Goal: Information Seeking & Learning: Learn about a topic

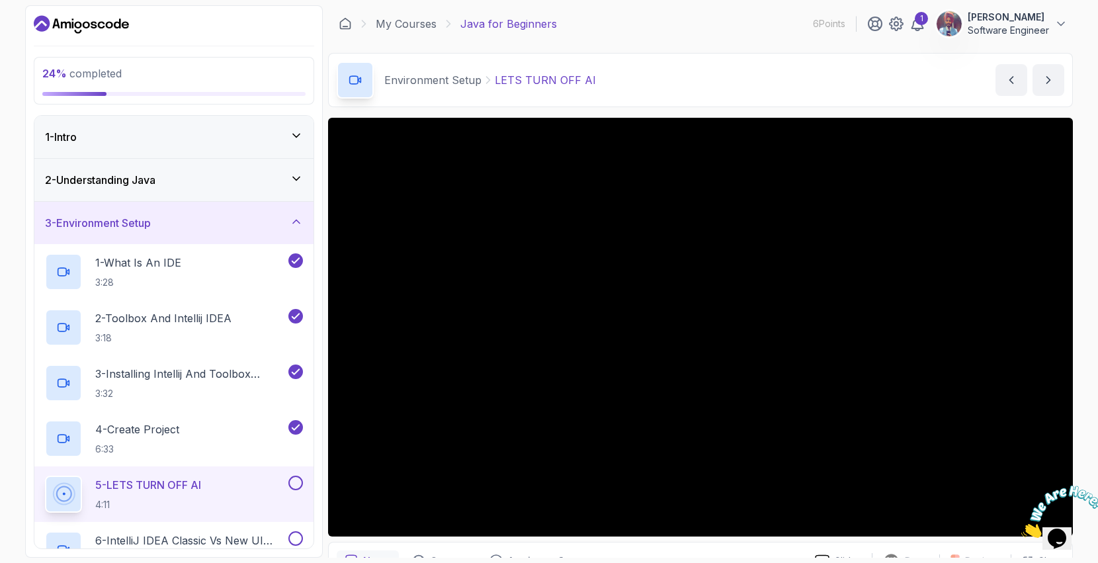
scroll to position [47, 0]
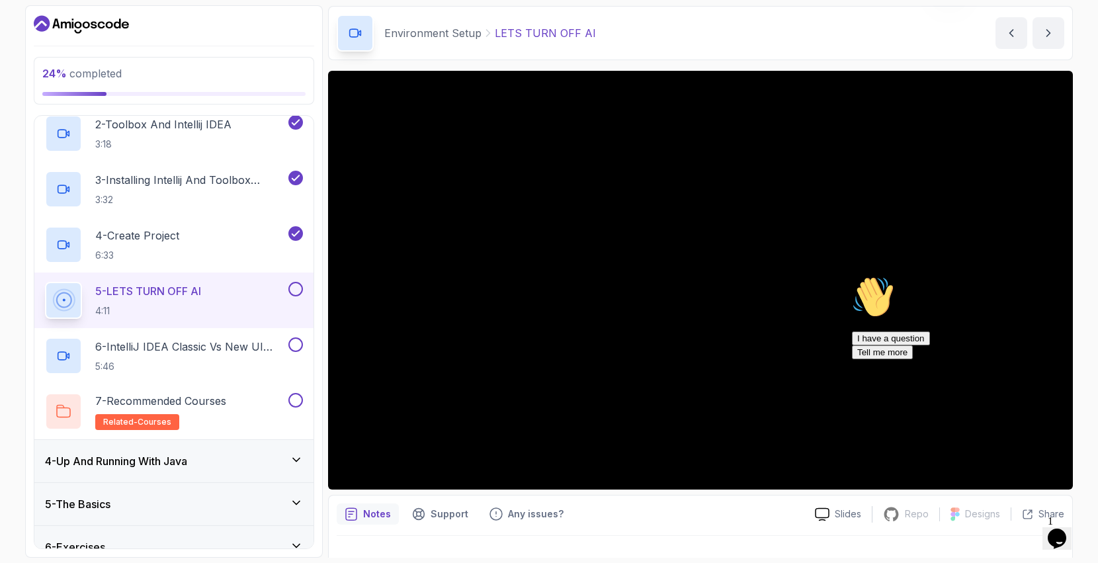
click at [852, 276] on icon "Chat attention grabber" at bounding box center [852, 276] width 0 height 0
click at [1022, 529] on icon "Close" at bounding box center [1022, 534] width 0 height 11
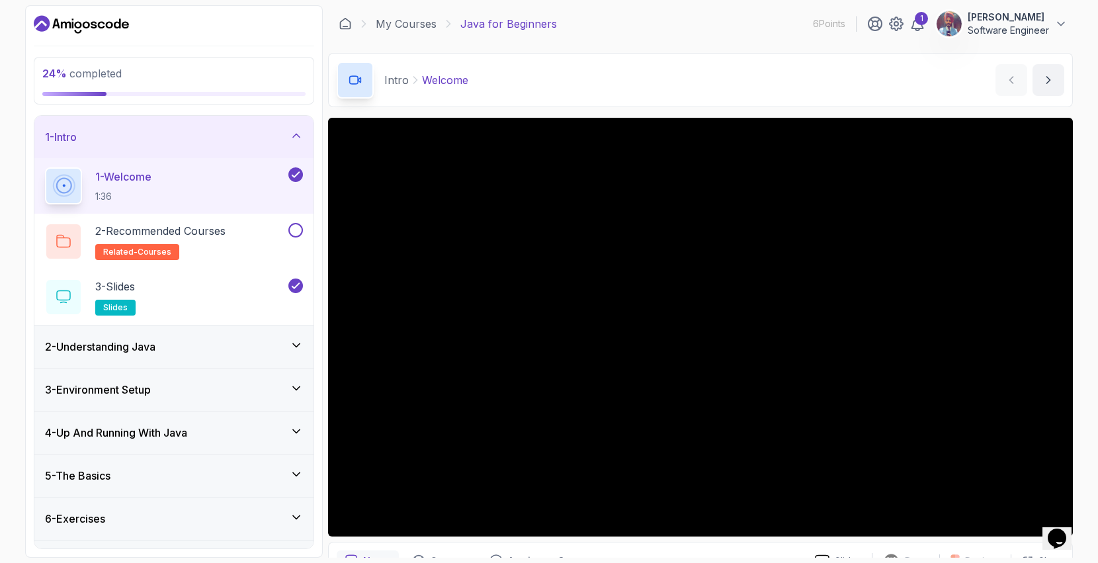
click at [264, 427] on div "4 - Up And Running With Java" at bounding box center [174, 433] width 258 height 16
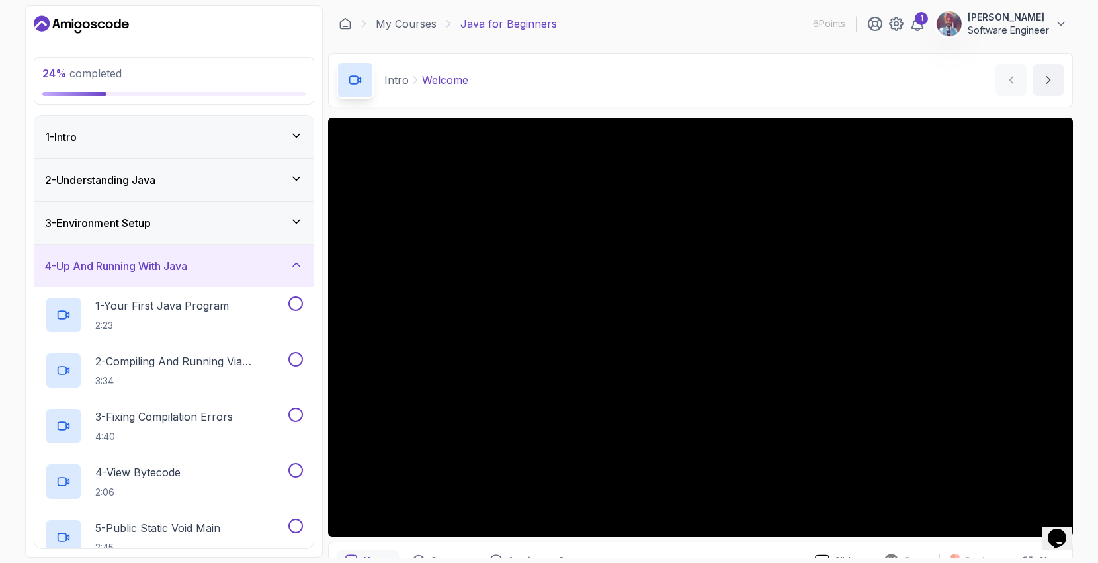
click at [277, 228] on div "3 - Environment Setup" at bounding box center [174, 223] width 258 height 16
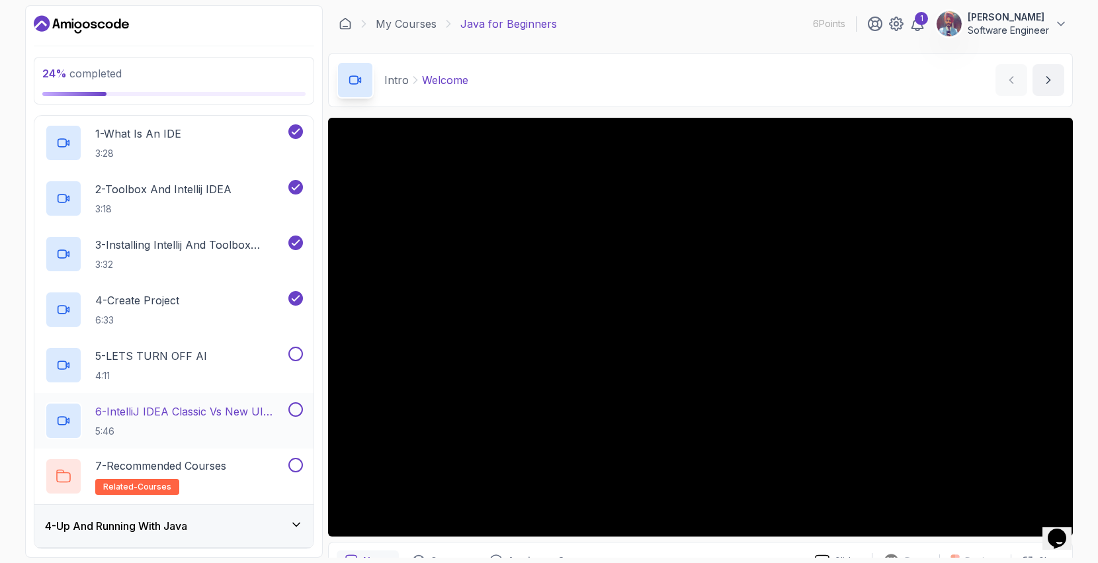
scroll to position [136, 0]
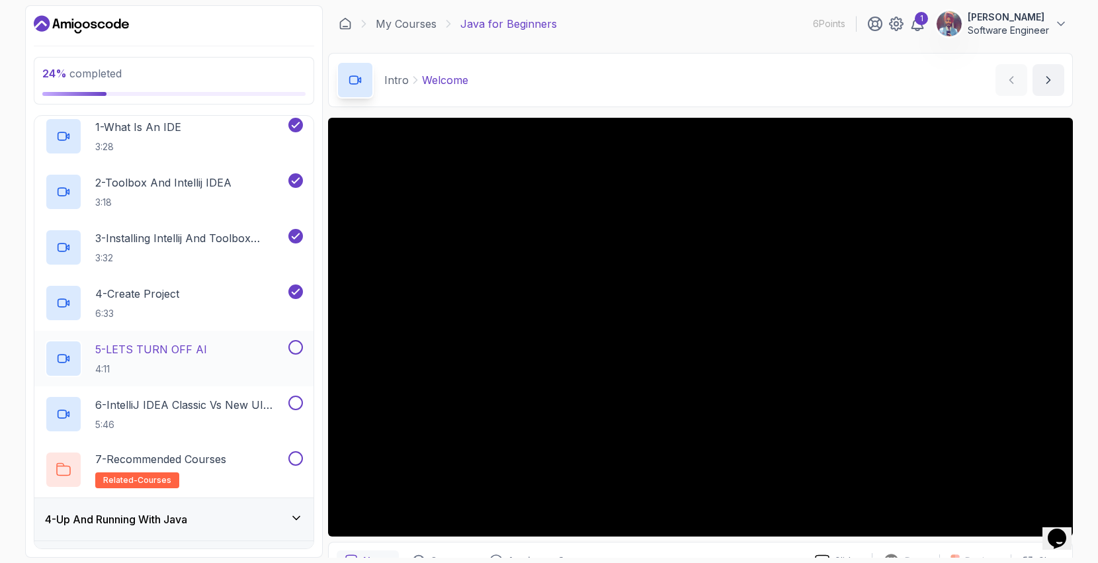
click at [262, 354] on div "5 - LETS TURN OFF AI 4:11" at bounding box center [165, 358] width 241 height 37
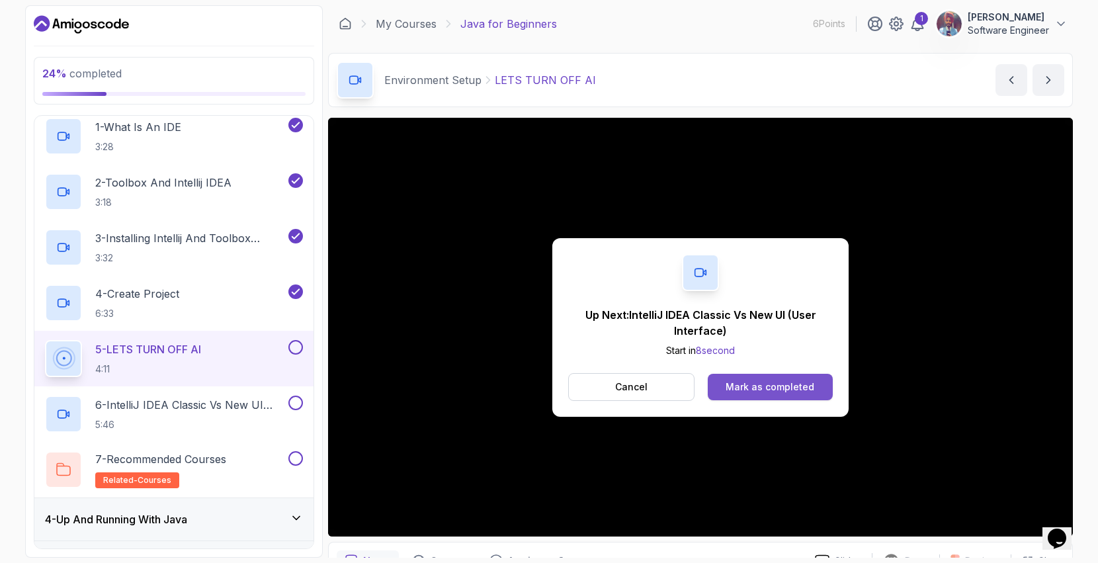
click at [793, 391] on div "Mark as completed" at bounding box center [770, 386] width 89 height 13
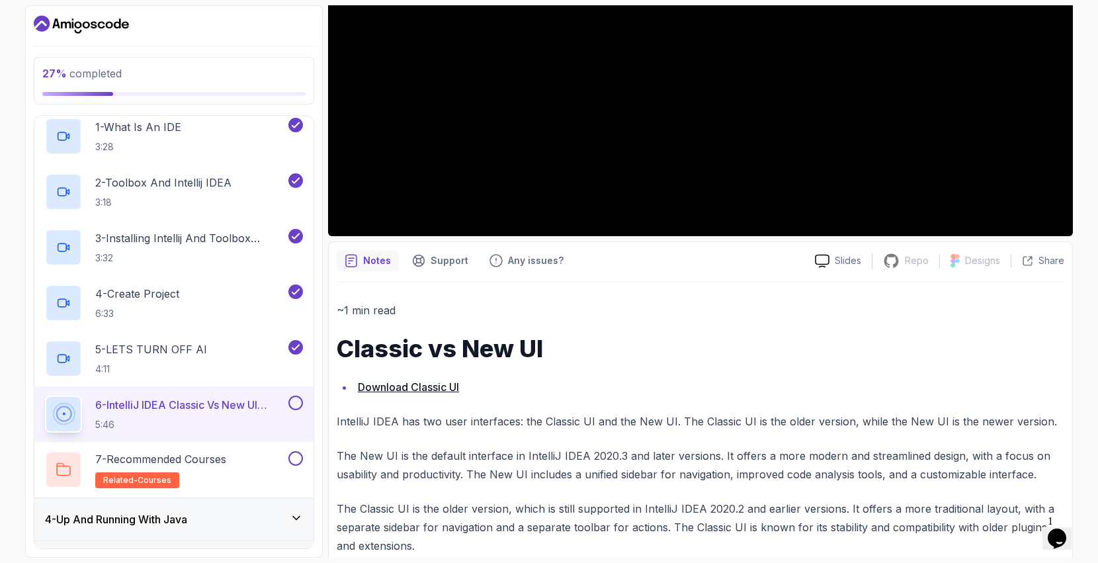
scroll to position [325, 0]
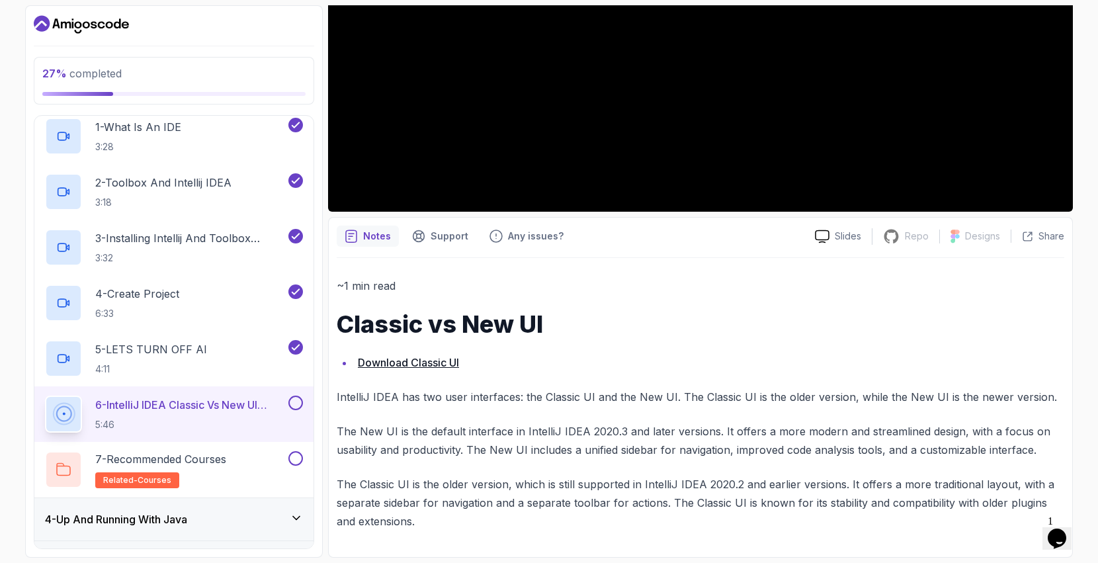
click at [441, 363] on link "Download Classic UI" at bounding box center [408, 362] width 101 height 13
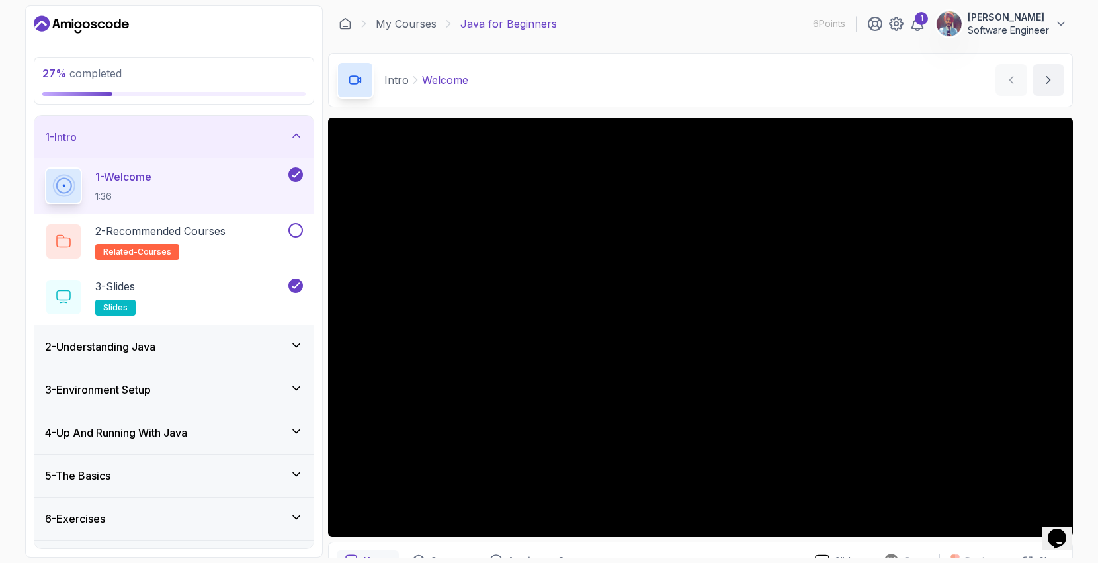
scroll to position [34, 0]
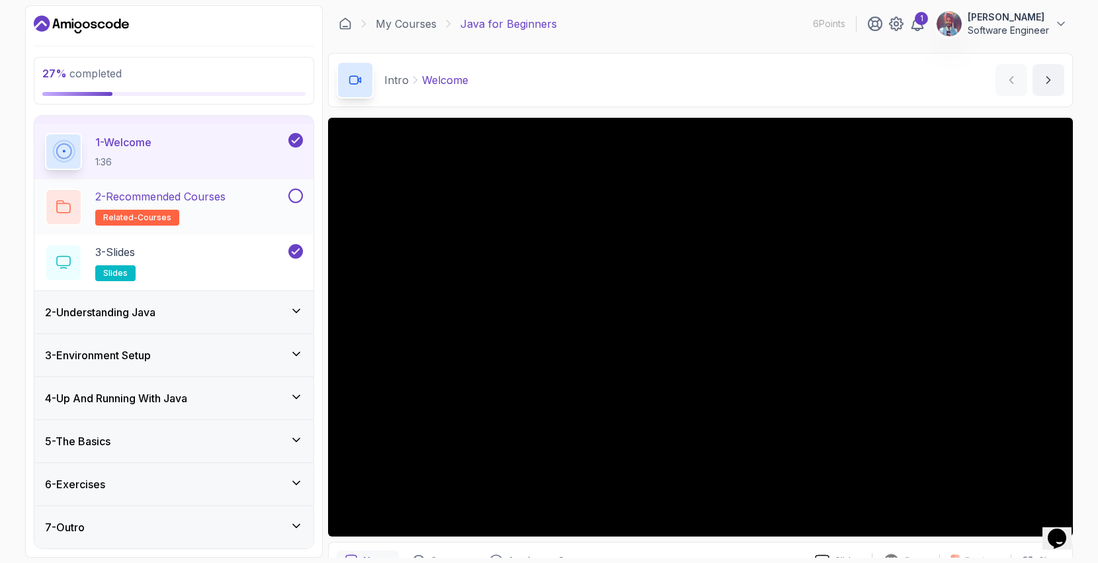
click at [241, 197] on div "2 - Recommended Courses related-courses" at bounding box center [165, 207] width 241 height 37
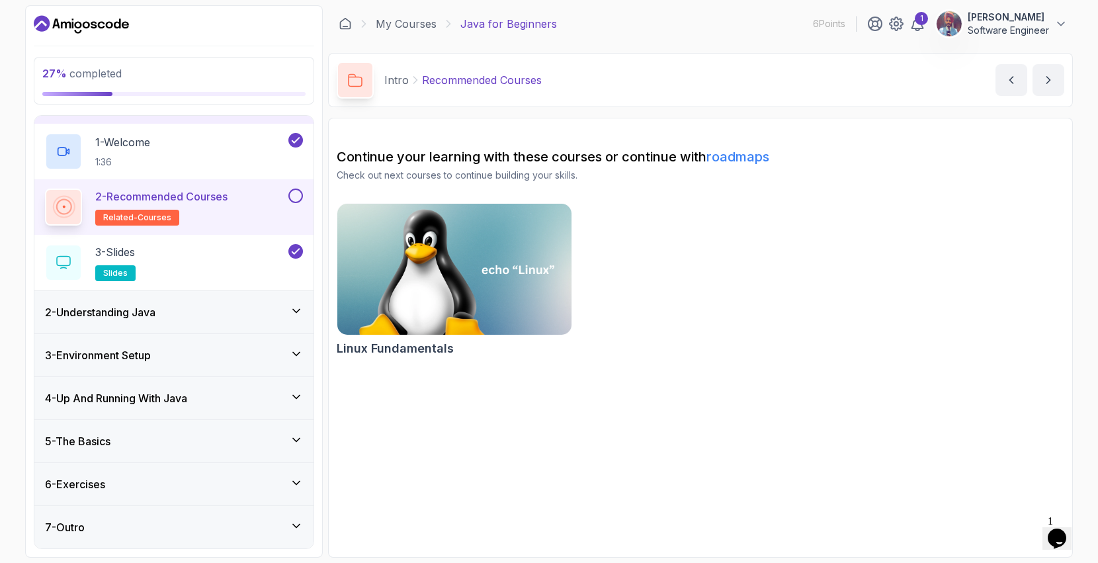
click at [249, 355] on div "3 - Environment Setup" at bounding box center [174, 355] width 258 height 16
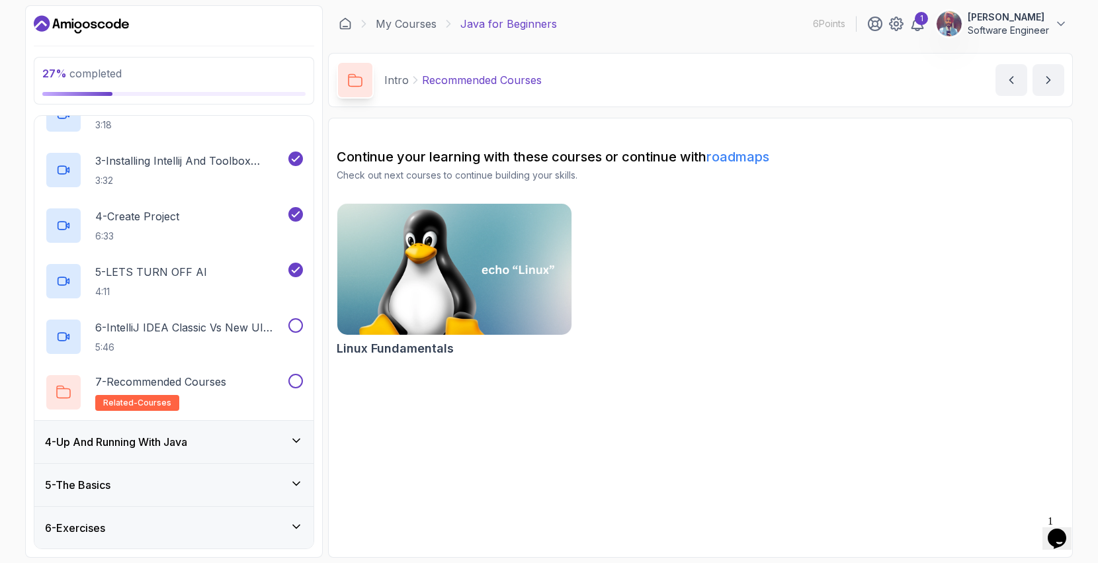
scroll to position [256, 0]
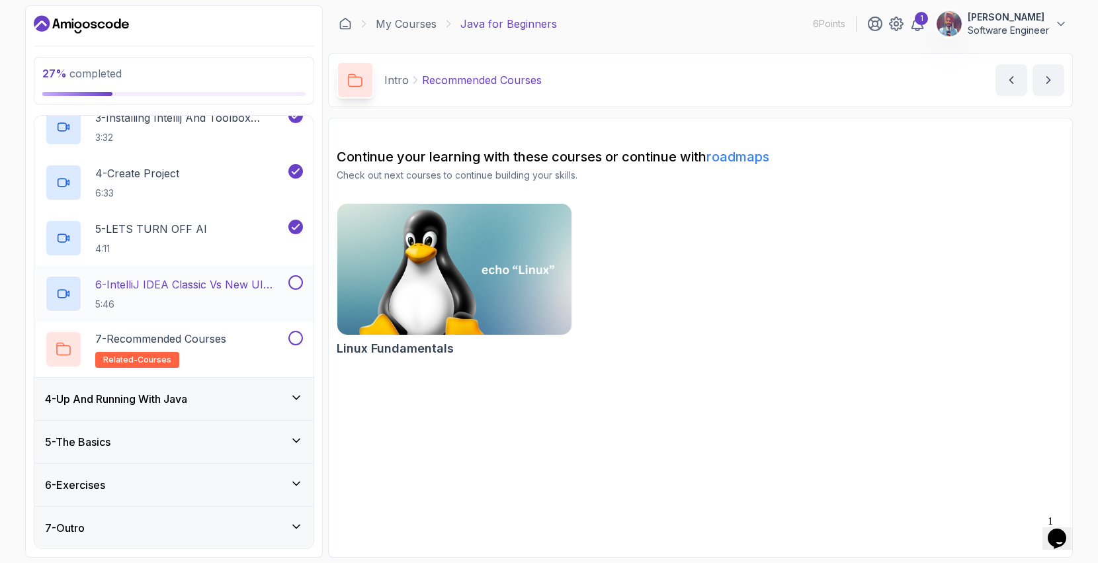
click at [227, 290] on p "6 - IntelliJ IDEA Classic Vs New UI (User Interface)" at bounding box center [190, 285] width 191 height 16
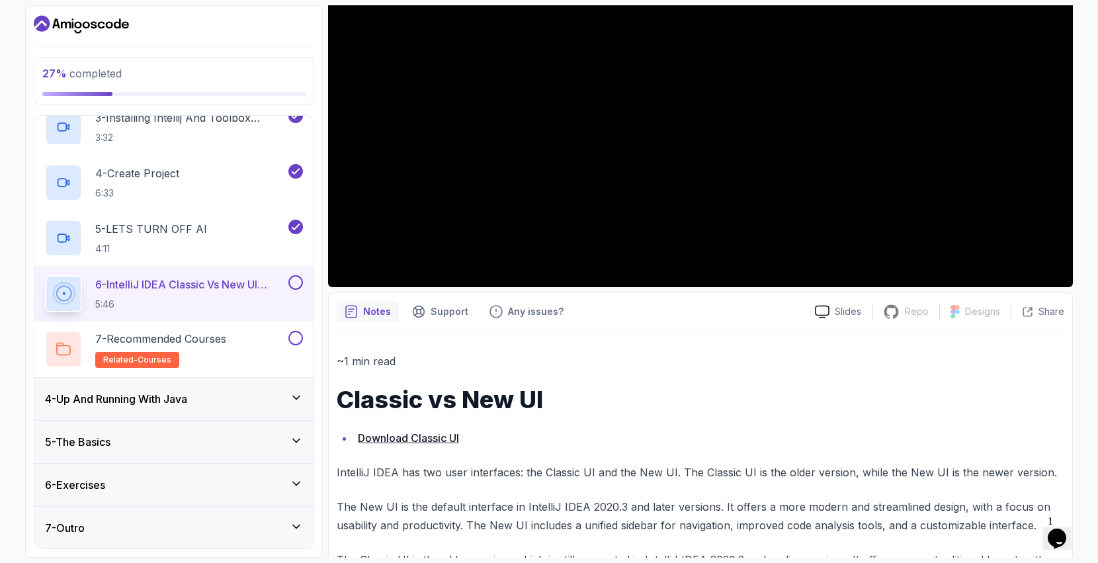
scroll to position [325, 0]
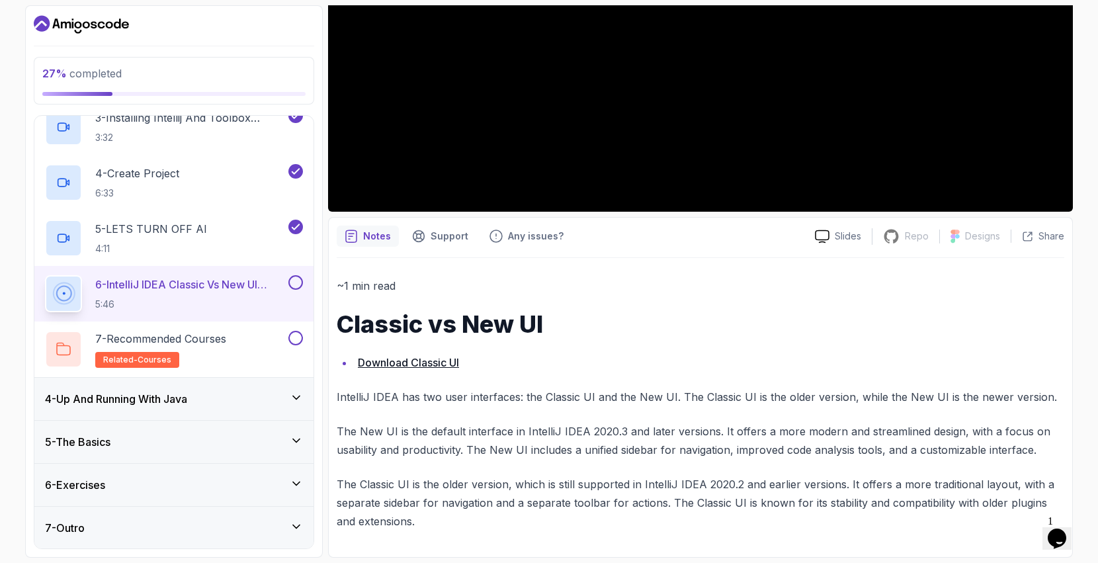
click at [437, 363] on link "Download Classic UI" at bounding box center [408, 362] width 101 height 13
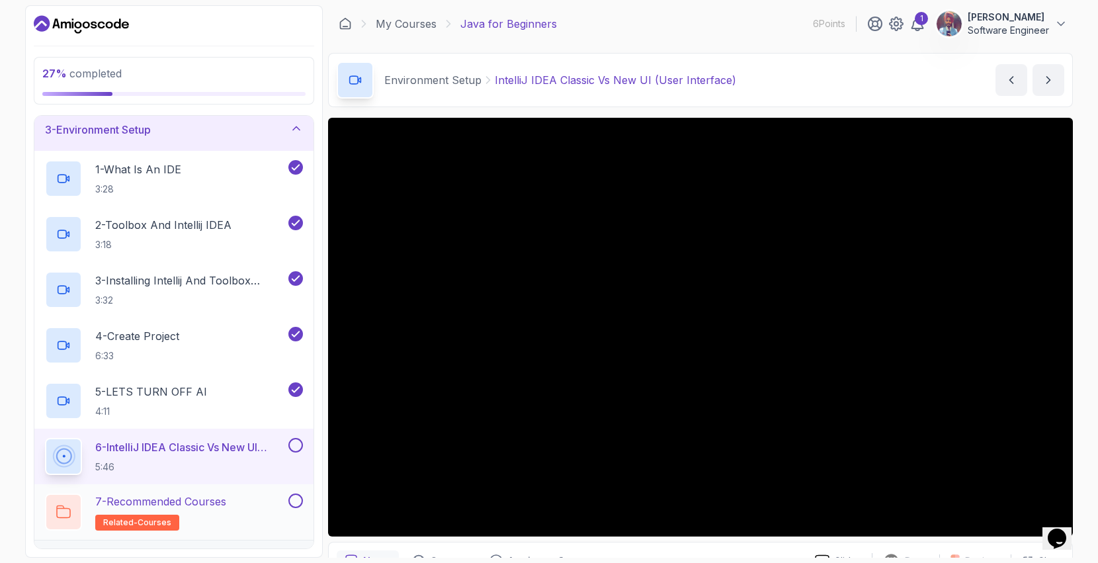
scroll to position [0, 0]
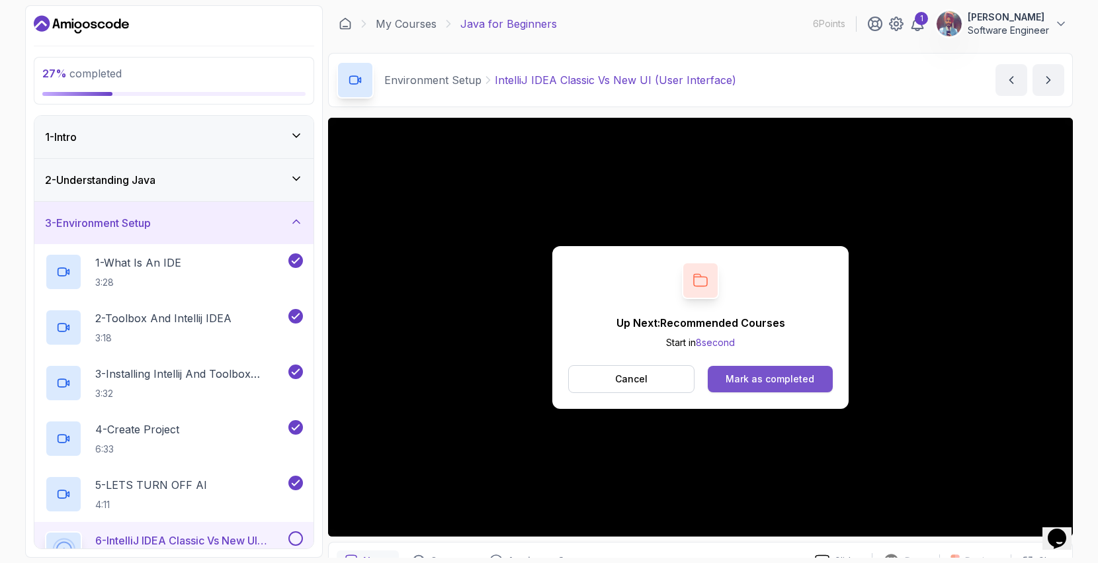
click at [772, 373] on div "Mark as completed" at bounding box center [770, 379] width 89 height 13
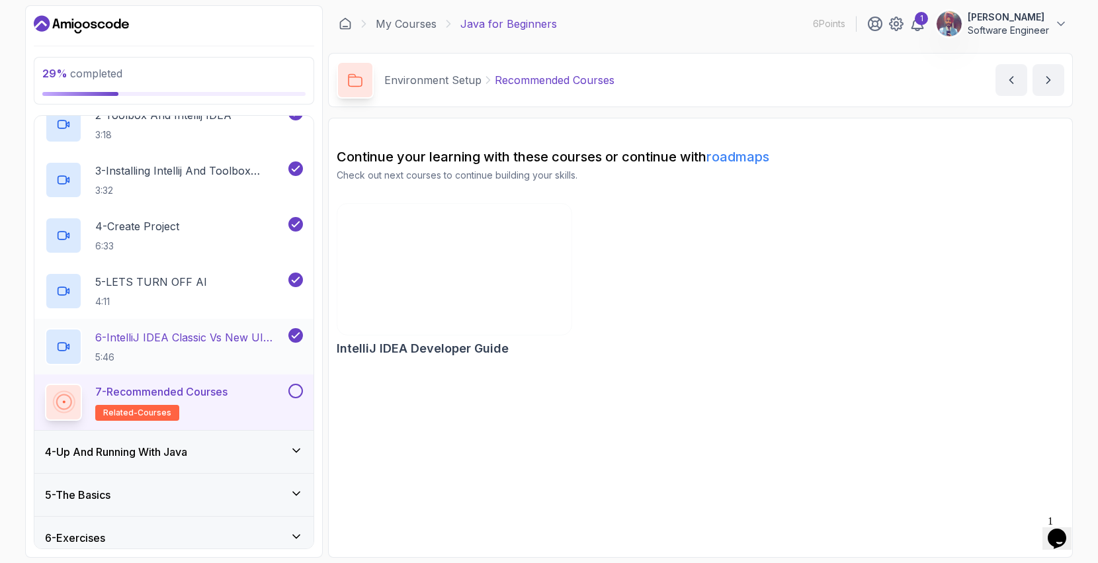
scroll to position [256, 0]
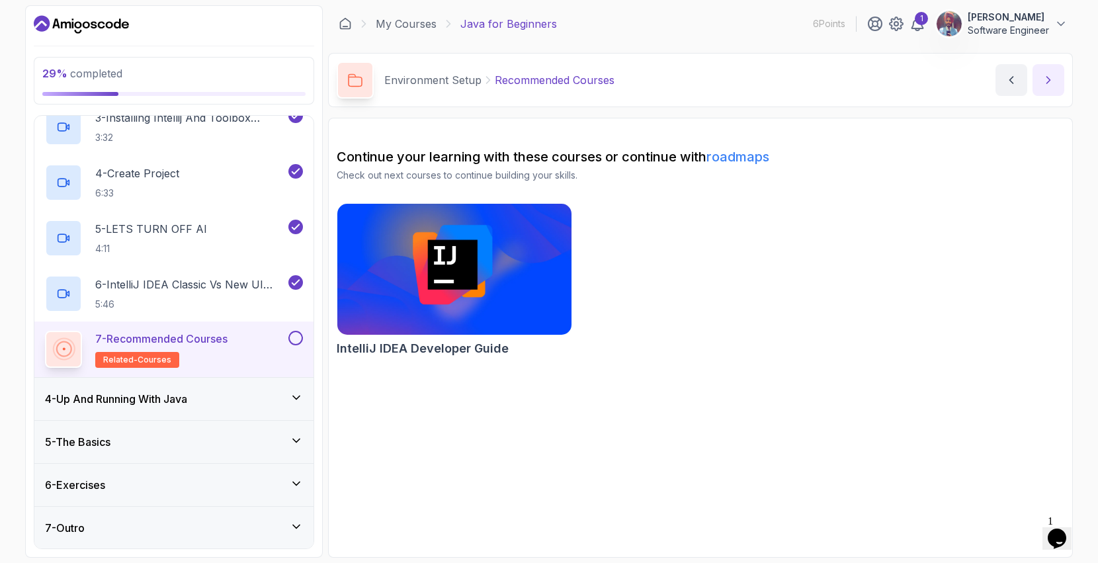
click at [1051, 77] on icon "next content" at bounding box center [1048, 79] width 13 height 13
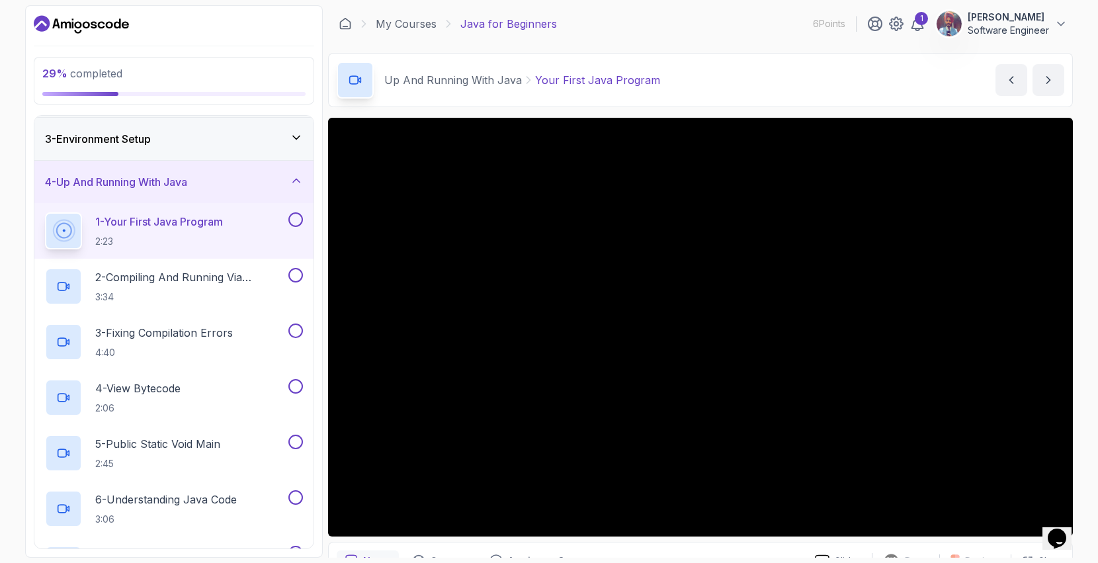
scroll to position [312, 0]
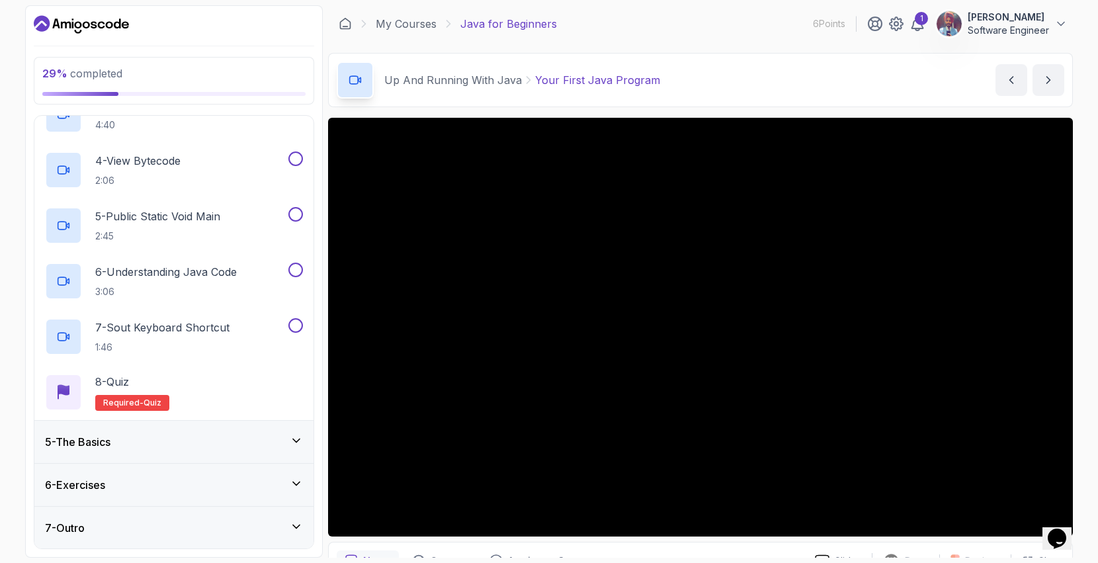
click at [257, 436] on div "5 - The Basics" at bounding box center [174, 442] width 258 height 16
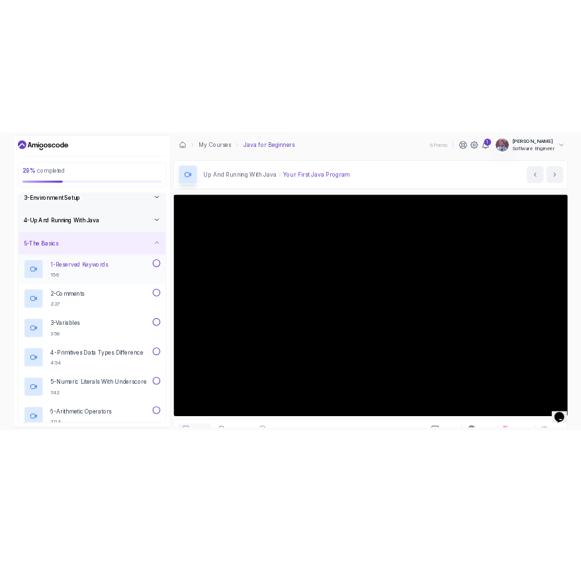
scroll to position [0, 0]
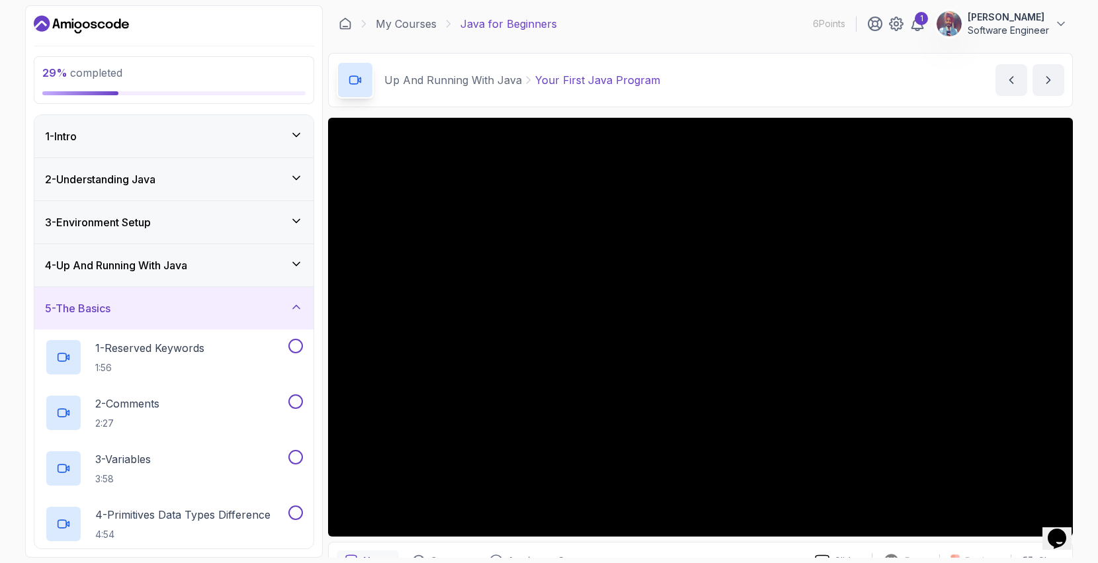
click at [295, 308] on icon at bounding box center [296, 306] width 13 height 13
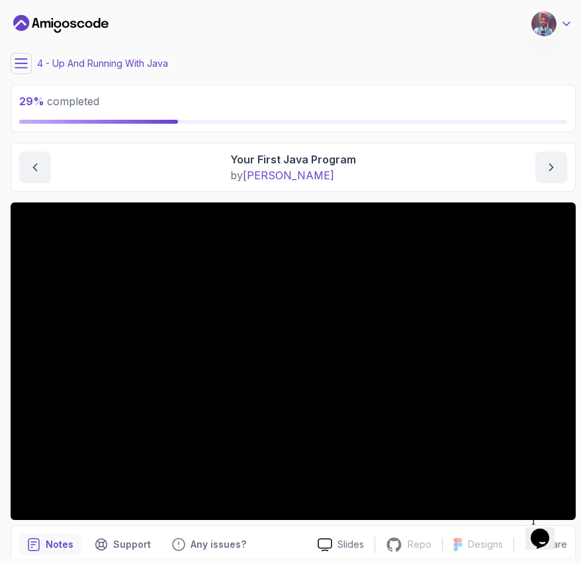
click at [564, 28] on icon at bounding box center [566, 23] width 13 height 13
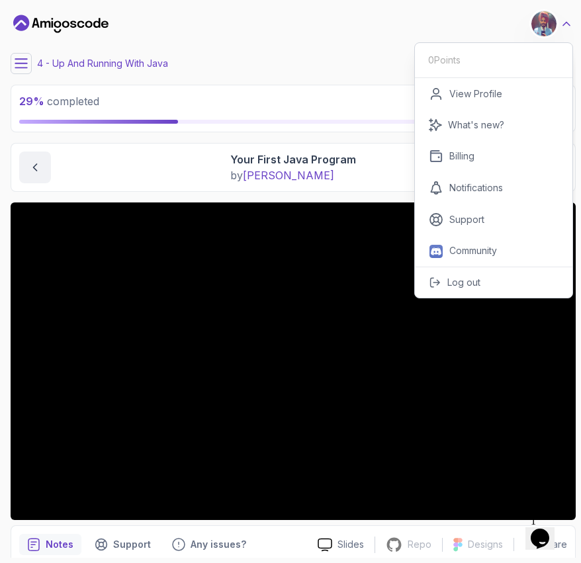
click at [566, 22] on icon at bounding box center [566, 23] width 7 height 3
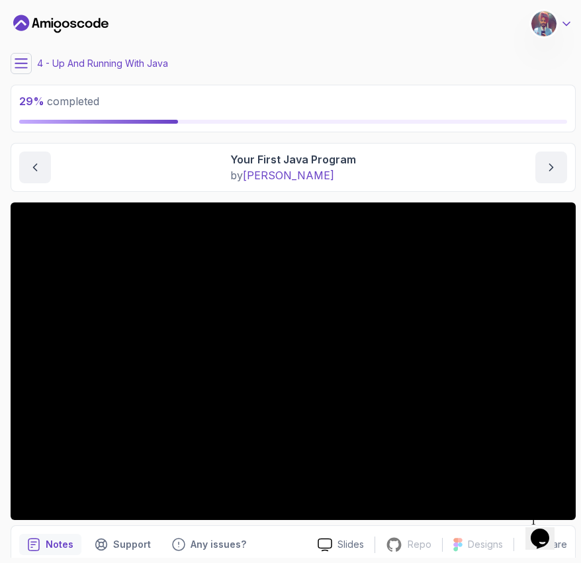
click at [566, 21] on icon at bounding box center [566, 23] width 13 height 13
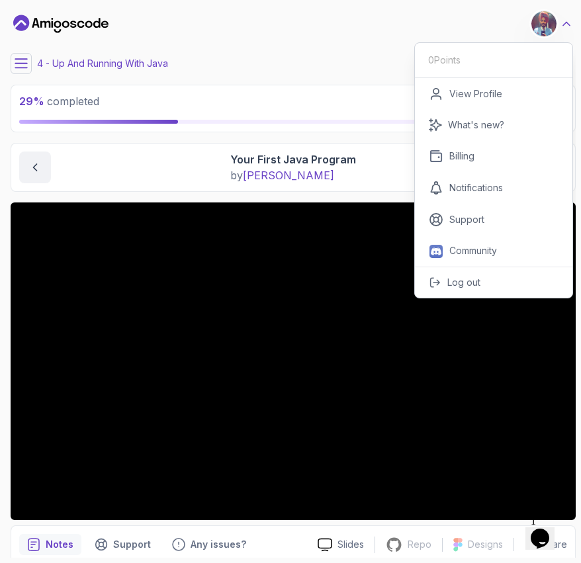
click at [566, 22] on icon at bounding box center [566, 23] width 7 height 3
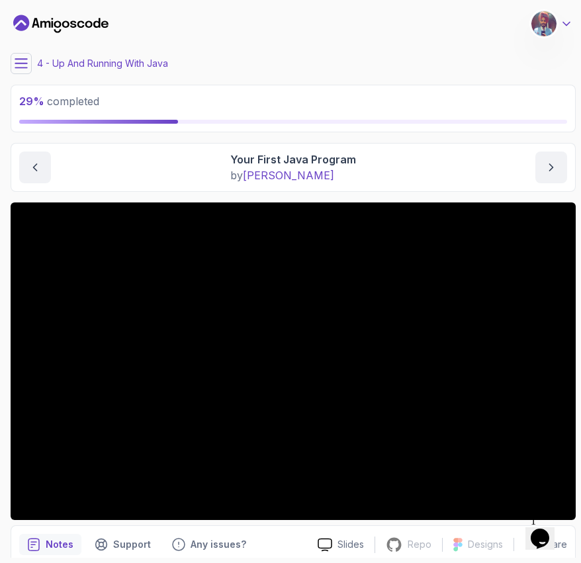
click at [566, 21] on icon at bounding box center [566, 23] width 13 height 13
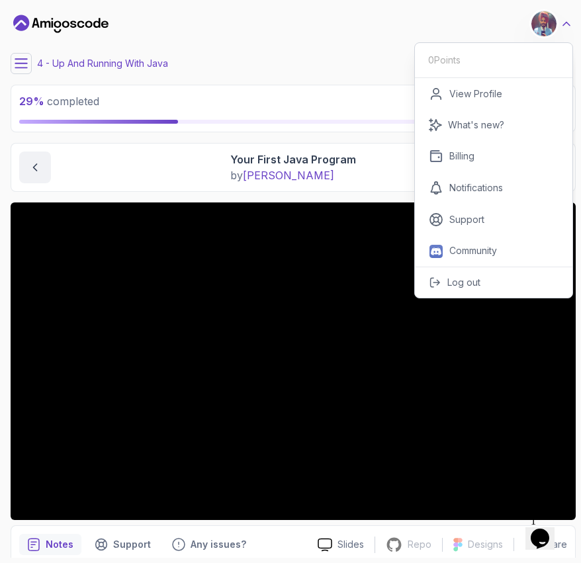
click at [564, 22] on icon at bounding box center [566, 23] width 13 height 13
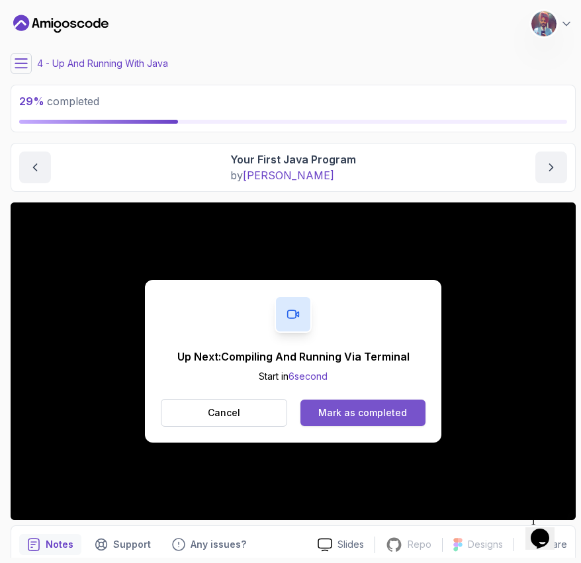
click at [385, 410] on div "Mark as completed" at bounding box center [362, 412] width 89 height 13
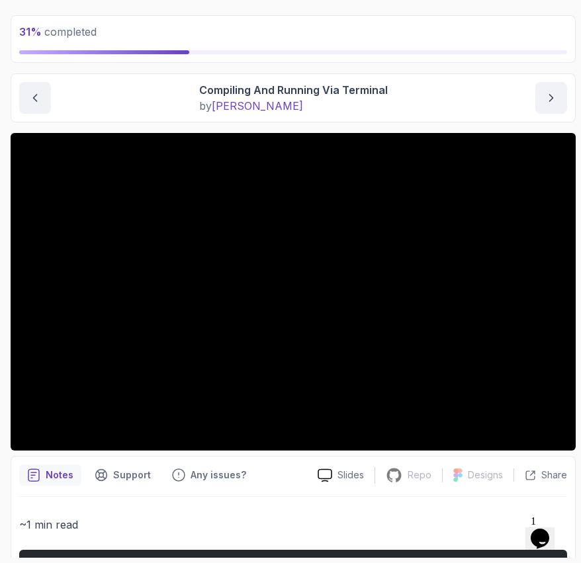
scroll to position [74, 0]
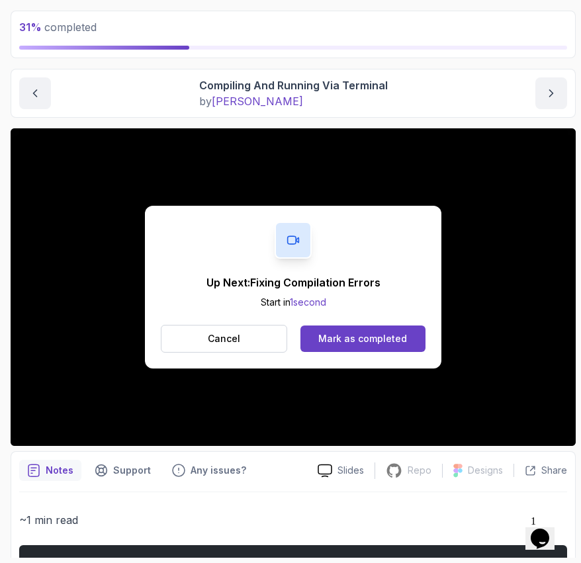
scroll to position [54, 0]
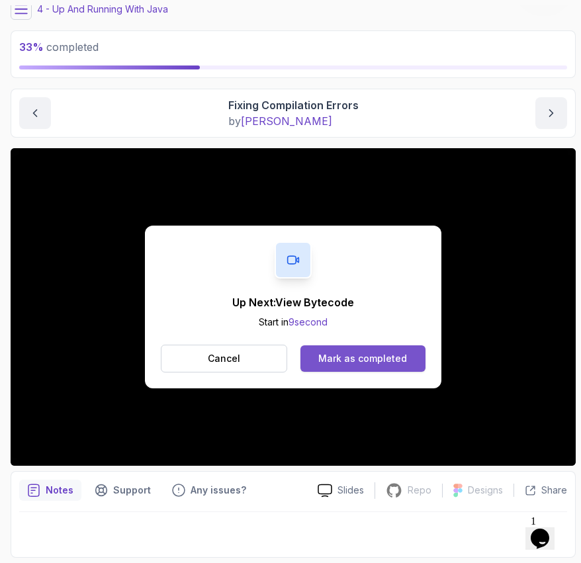
click at [387, 365] on button "Mark as completed" at bounding box center [362, 358] width 125 height 26
